Goal: Answer question/provide support

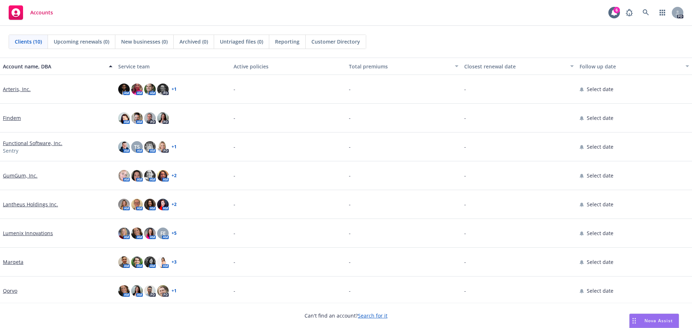
click at [642, 322] on div "Nova Assist" at bounding box center [659, 321] width 40 height 6
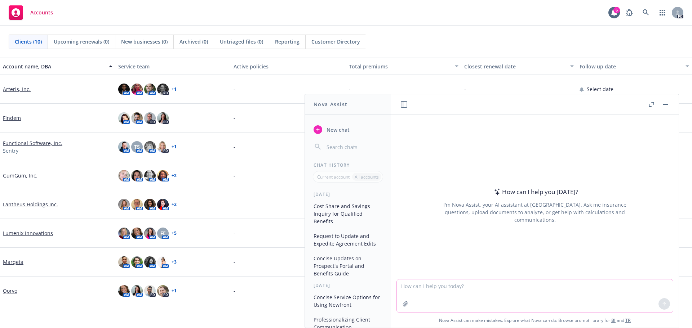
click at [446, 288] on textarea at bounding box center [535, 296] width 276 height 33
paste textarea "Thank you for the information! My apologies-- I was just moving too fast, I mea…"
type textarea "make more concise: Thank you for the information! My apologies-- I was just mov…"
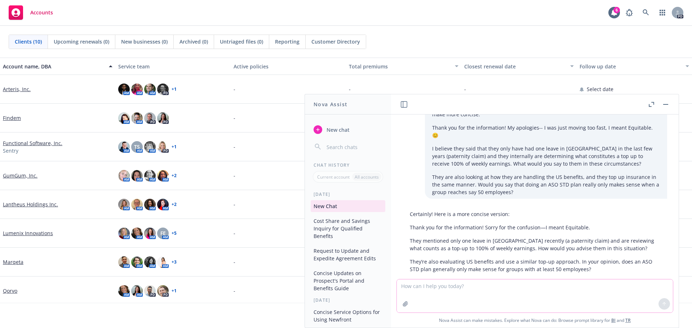
scroll to position [19, 0]
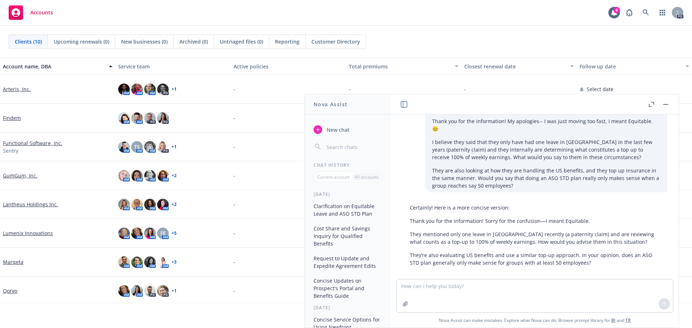
click at [432, 235] on p "They mentioned only one leave in [GEOGRAPHIC_DATA] recently (a paternity claim)…" at bounding box center [535, 238] width 250 height 15
drag, startPoint x: 407, startPoint y: 218, endPoint x: 411, endPoint y: 239, distance: 21.6
click at [410, 241] on div "Certainly! Here is a more concise version: Thank you for the information! Sorry…" at bounding box center [535, 235] width 265 height 69
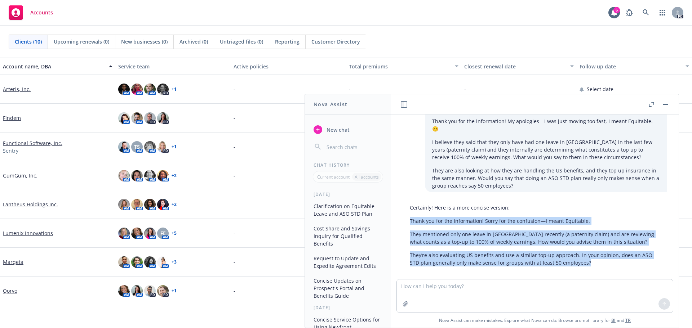
drag, startPoint x: 410, startPoint y: 212, endPoint x: 587, endPoint y: 259, distance: 182.6
click at [587, 259] on div "Certainly! Here is a more concise version: Thank you for the information! Sorry…" at bounding box center [535, 235] width 265 height 69
copy div "Thank you for the information! Sorry for the confusion—I meant Equitable. They …"
click at [595, 255] on p "They’re also evaluating US benefits and use a similar top-up approach. In your …" at bounding box center [535, 259] width 250 height 15
click at [594, 259] on p "They’re also evaluating US benefits and use a similar top-up approach. In your …" at bounding box center [535, 259] width 250 height 15
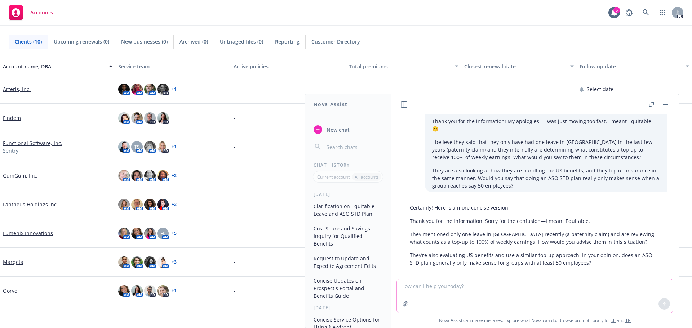
click at [459, 287] on textarea at bounding box center [535, 296] width 276 height 33
paste textarea "Thanks for your questions. We would like to keep the RRSP annual review at the …"
type textarea "make more concise: Thanks for your questions. We would like to keep the RRSP an…"
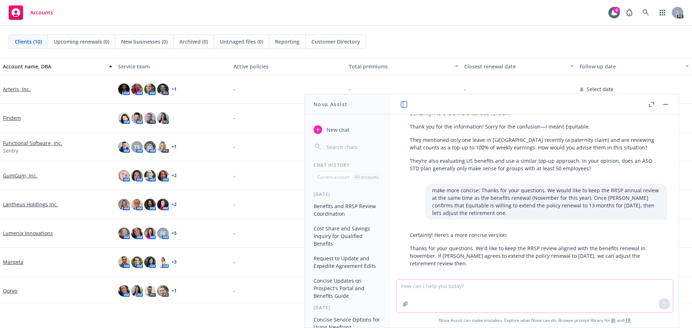
scroll to position [114, 0]
drag, startPoint x: 471, startPoint y: 257, endPoint x: 397, endPoint y: 243, distance: 75.3
click at [397, 243] on div "make more concise: Thank you for the information! My apologies-- I was just mov…" at bounding box center [535, 197] width 288 height 165
copy p "Thanks for your questions. We'd like to keep the RRSP review aligned with the b…"
